Goal: Task Accomplishment & Management: Manage account settings

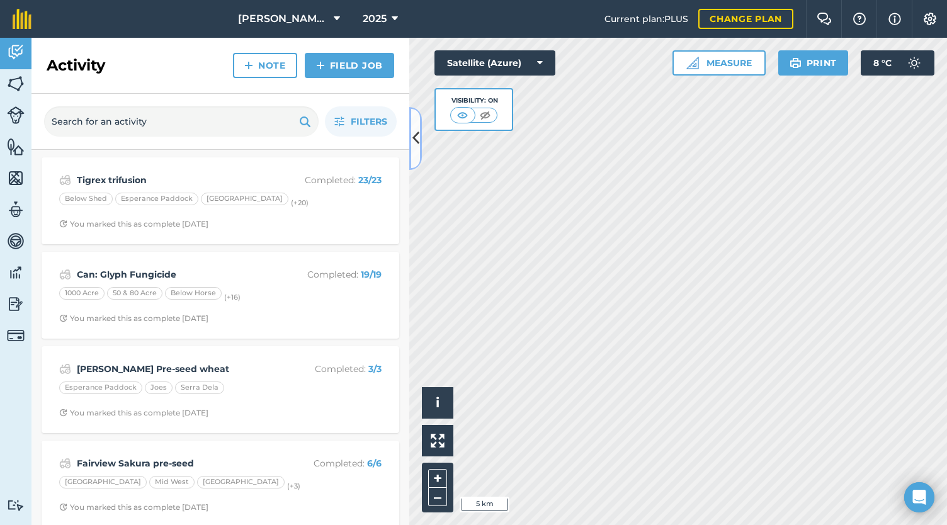
click at [416, 133] on icon at bounding box center [415, 138] width 7 height 22
